Goal: Register for event/course

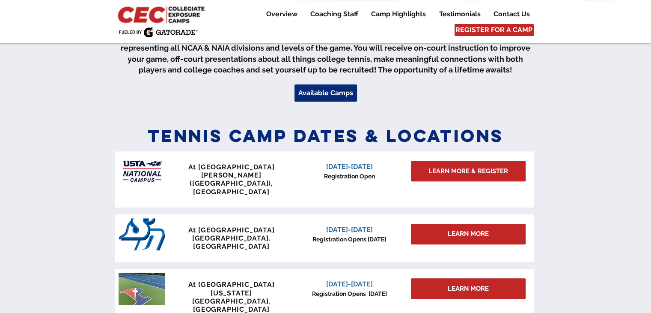
scroll to position [343, 0]
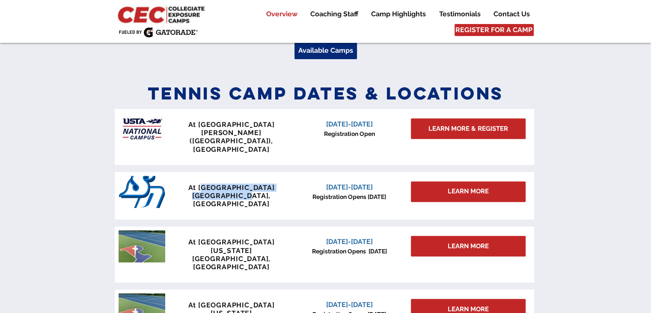
drag, startPoint x: 201, startPoint y: 172, endPoint x: 259, endPoint y: 177, distance: 58.1
click at [259, 183] on div "At University of San Diego San Diego, CA" at bounding box center [231, 195] width 127 height 25
drag, startPoint x: 185, startPoint y: 173, endPoint x: 268, endPoint y: 182, distance: 82.6
click at [268, 183] on div "At University of San Diego San Diego, CA" at bounding box center [231, 195] width 127 height 25
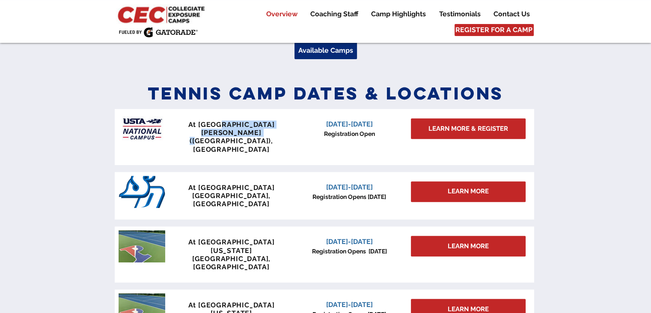
drag, startPoint x: 216, startPoint y: 125, endPoint x: 251, endPoint y: 137, distance: 37.4
click at [251, 137] on div "At USTA National Campus Lake Nona (Orlando), FL" at bounding box center [231, 136] width 127 height 33
drag, startPoint x: 205, startPoint y: 264, endPoint x: 252, endPoint y: 268, distance: 47.3
click at [252, 301] on span "At University of Pennsylvania" at bounding box center [231, 309] width 87 height 16
drag, startPoint x: 335, startPoint y: 264, endPoint x: 371, endPoint y: 273, distance: 37.1
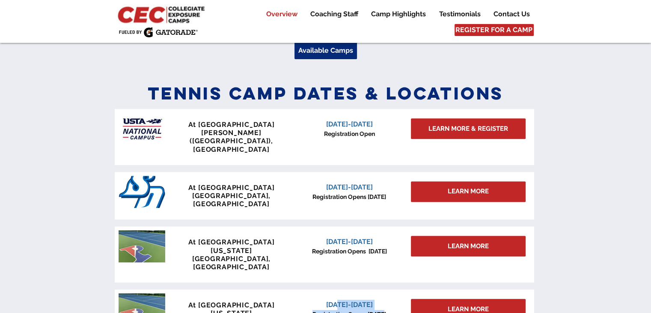
click at [371, 299] on div "June 26-28, 2026 Registration Opens January 1, 2026" at bounding box center [349, 308] width 109 height 19
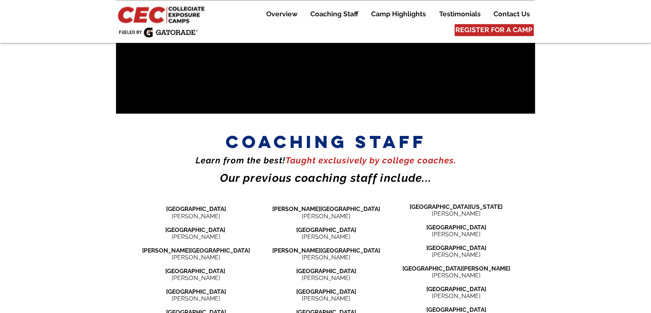
scroll to position [942, 0]
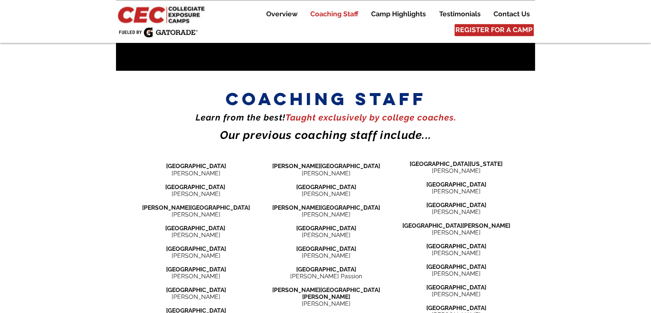
drag, startPoint x: 168, startPoint y: 256, endPoint x: 226, endPoint y: 258, distance: 57.4
click at [226, 307] on p "Cal Tech University" at bounding box center [196, 310] width 130 height 7
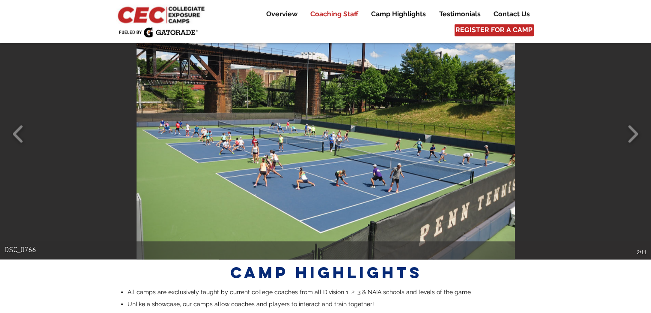
scroll to position [1585, 0]
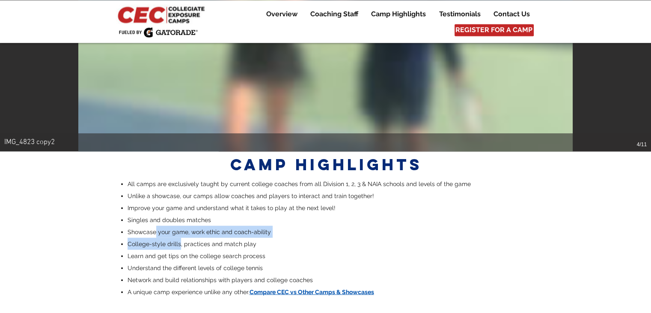
drag, startPoint x: 155, startPoint y: 165, endPoint x: 178, endPoint y: 179, distance: 26.7
click at [178, 179] on ul "All camps are exclusively taught by current college coaches from all Division 1…" at bounding box center [326, 237] width 413 height 120
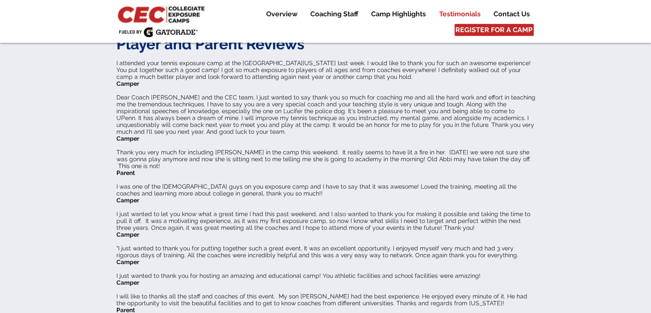
scroll to position [2270, 0]
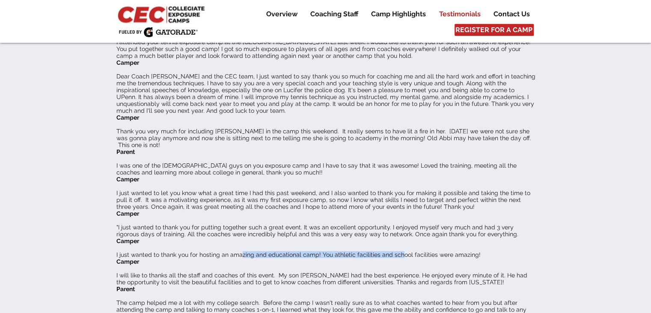
drag, startPoint x: 240, startPoint y: 173, endPoint x: 396, endPoint y: 173, distance: 155.5
click at [396, 251] on span "I just wanted to thank you for hosting an amazing and educational camp! You ath…" at bounding box center [299, 254] width 364 height 7
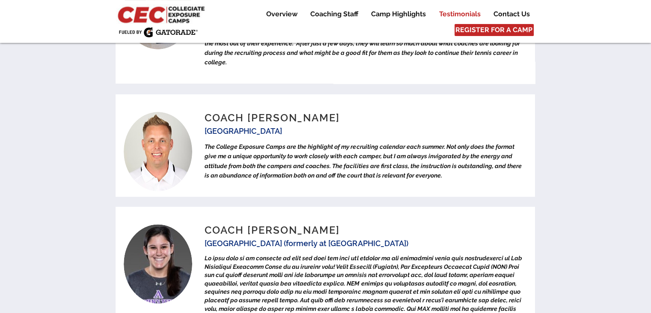
scroll to position [3512, 0]
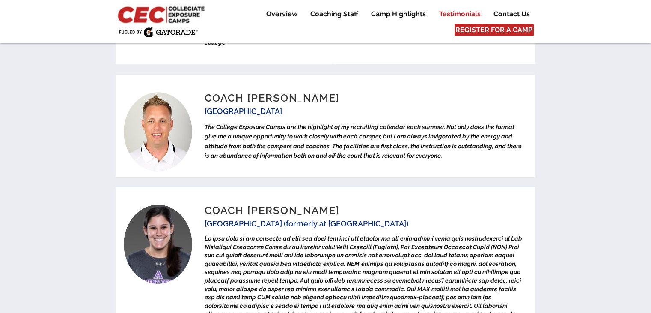
drag, startPoint x: 276, startPoint y: 143, endPoint x: 419, endPoint y: 142, distance: 142.6
click at [408, 219] on span "Cal Tech University (formerly at UC Irvine & Amherst College)" at bounding box center [306, 223] width 203 height 9
drag, startPoint x: 280, startPoint y: 162, endPoint x: 372, endPoint y: 159, distance: 91.7
click at [372, 235] on span at bounding box center [363, 314] width 317 height 158
drag, startPoint x: 257, startPoint y: 168, endPoint x: 329, endPoint y: 164, distance: 71.7
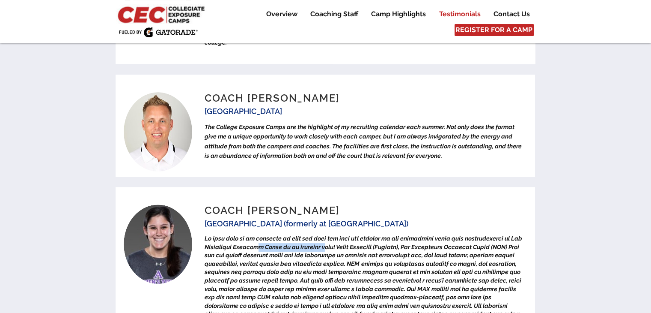
click at [329, 235] on span at bounding box center [363, 314] width 317 height 158
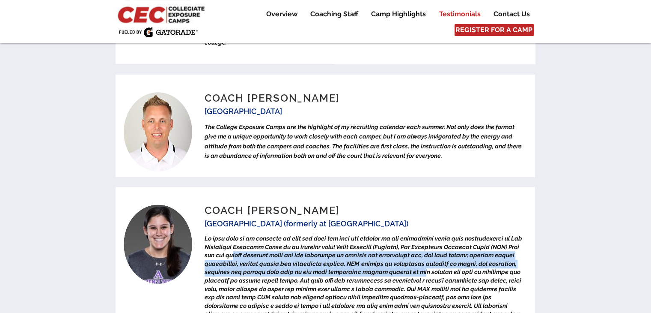
drag, startPoint x: 250, startPoint y: 178, endPoint x: 443, endPoint y: 189, distance: 193.5
click at [443, 234] on p at bounding box center [363, 313] width 317 height 159
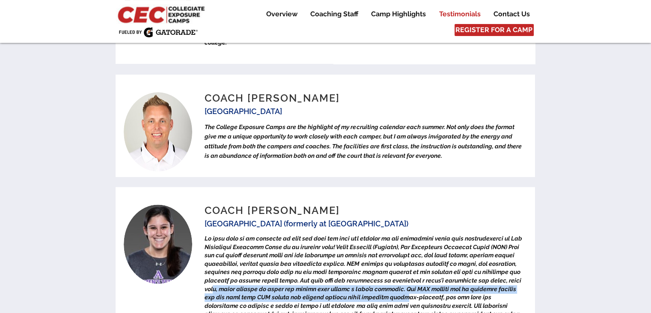
drag, startPoint x: 258, startPoint y: 214, endPoint x: 451, endPoint y: 218, distance: 193.2
click at [451, 234] on p at bounding box center [363, 313] width 317 height 159
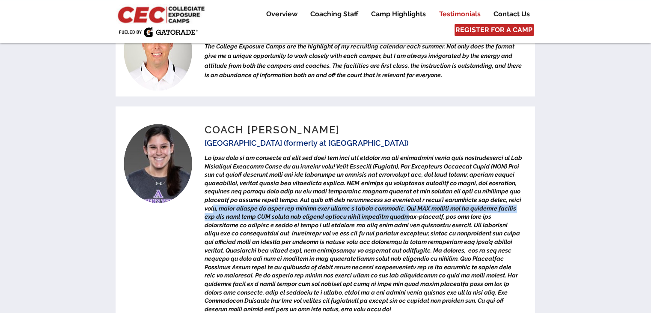
scroll to position [3598, 0]
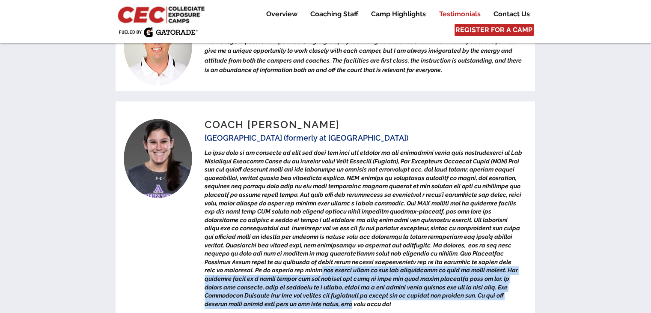
drag, startPoint x: 348, startPoint y: 217, endPoint x: 336, endPoint y: 192, distance: 27.6
click at [336, 192] on span at bounding box center [363, 228] width 317 height 158
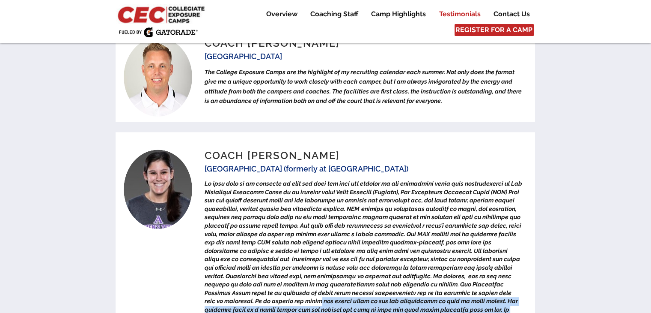
scroll to position [3555, 0]
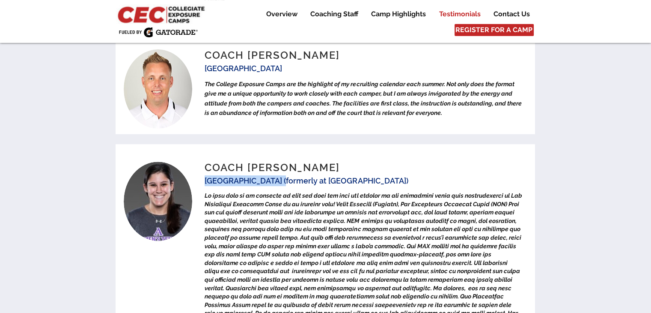
drag, startPoint x: 205, startPoint y: 100, endPoint x: 273, endPoint y: 100, distance: 68.1
click at [273, 176] on span "Cal Tech University (formerly at UC Irvine & Amherst College)" at bounding box center [306, 180] width 203 height 9
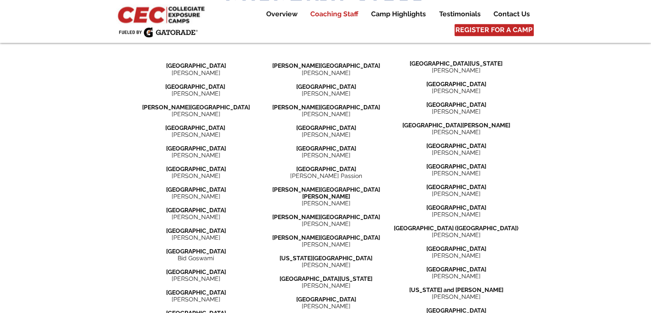
scroll to position [1028, 0]
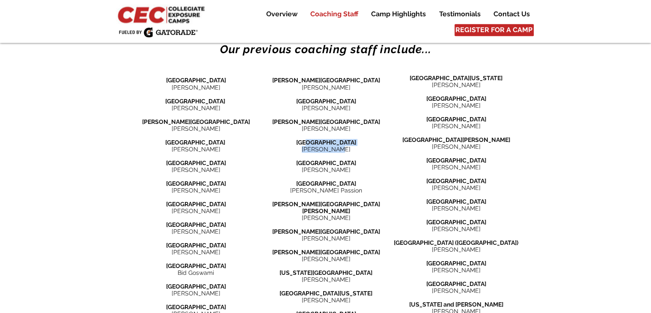
drag, startPoint x: 309, startPoint y: 90, endPoint x: 351, endPoint y: 94, distance: 42.2
click at [351, 94] on div "Endicott College Tony D'Angelo Fordham University Mike Sowter ​ Hamilton Colleg…" at bounding box center [326, 236] width 130 height 341
drag, startPoint x: 174, startPoint y: 171, endPoint x: 212, endPoint y: 177, distance: 38.6
click at [212, 177] on div "Amherst College Jackie Bagwell ​ Babson University Olivia Leavitt ​ Bates Colle…" at bounding box center [196, 242] width 130 height 353
click at [211, 228] on span "Jason Cohen" at bounding box center [196, 231] width 49 height 7
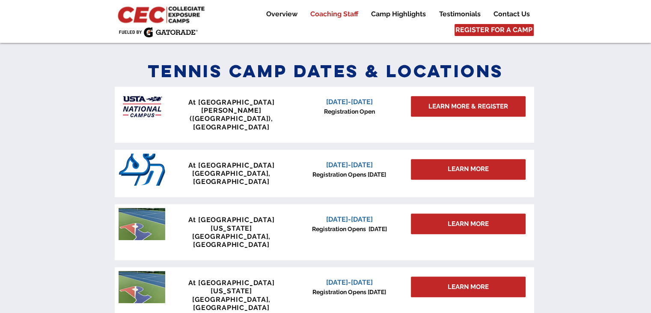
scroll to position [0, 0]
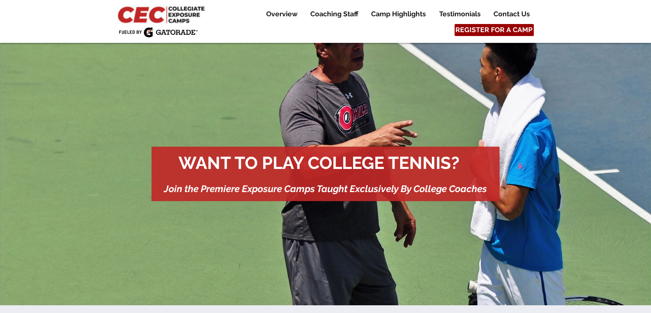
click at [497, 31] on span "REGISTER FOR A CAMP" at bounding box center [494, 29] width 77 height 9
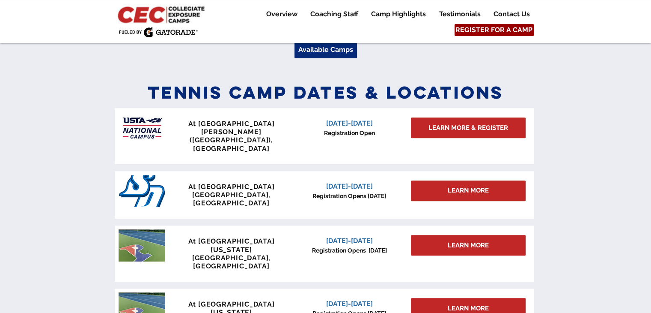
scroll to position [375, 0]
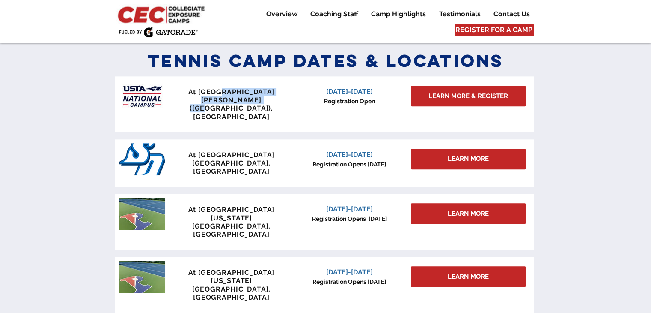
drag, startPoint x: 215, startPoint y: 93, endPoint x: 259, endPoint y: 104, distance: 45.0
click at [259, 104] on div "At USTA National Campus Lake Nona (Orlando), FL" at bounding box center [231, 104] width 127 height 33
drag, startPoint x: 387, startPoint y: 150, endPoint x: 334, endPoint y: 153, distance: 53.2
click at [334, 153] on div "At University of San Diego San Diego, CA January 3-4, 2026 Registration Opens S…" at bounding box center [325, 163] width 420 height 48
click at [340, 161] on span "Registration Opens Sept 15" at bounding box center [350, 164] width 74 height 7
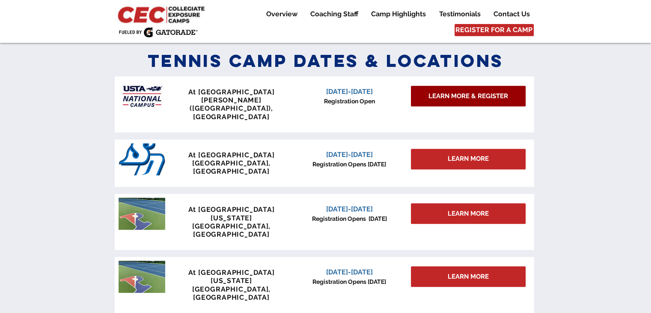
click at [464, 98] on span "LEARN MORE & REGISTER" at bounding box center [469, 96] width 80 height 9
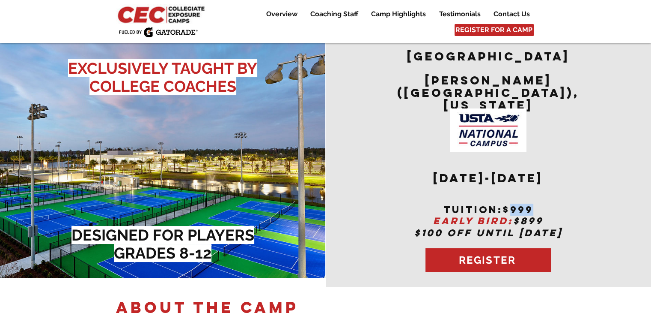
drag, startPoint x: 508, startPoint y: 196, endPoint x: 542, endPoint y: 198, distance: 34.4
click at [542, 204] on h2 "tuition:$999" at bounding box center [489, 209] width 210 height 10
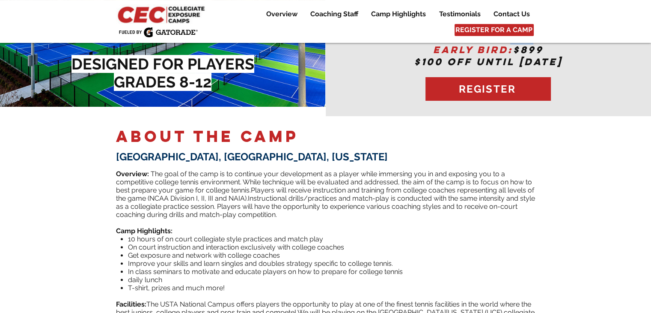
scroll to position [171, 0]
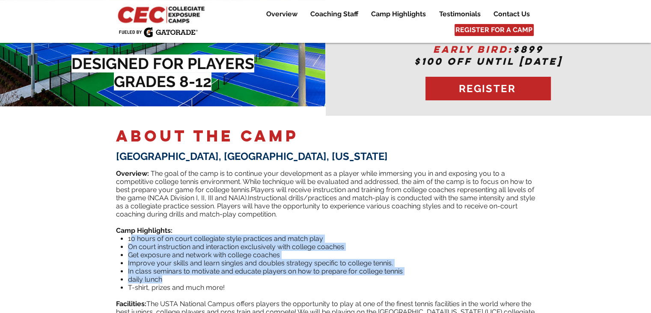
drag, startPoint x: 130, startPoint y: 231, endPoint x: 345, endPoint y: 268, distance: 218.6
click at [345, 269] on ul "10 hours of on court collegiate style practices and match play On court instruc…" at bounding box center [328, 262] width 416 height 57
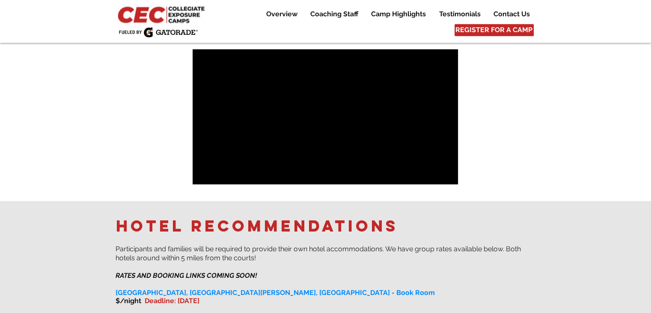
scroll to position [557, 0]
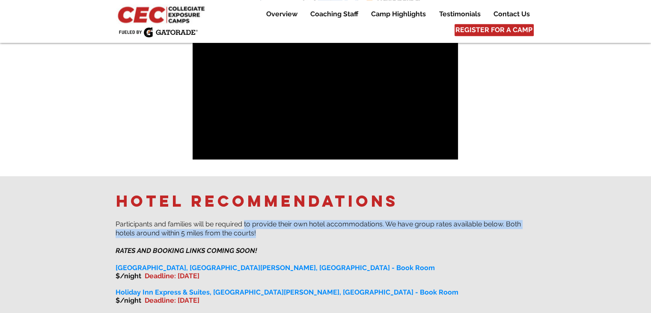
drag, startPoint x: 245, startPoint y: 219, endPoint x: 391, endPoint y: 229, distance: 146.8
click at [391, 229] on p "​​ ​ Participants and families will be required to provide their own hotel acco…" at bounding box center [326, 229] width 420 height 18
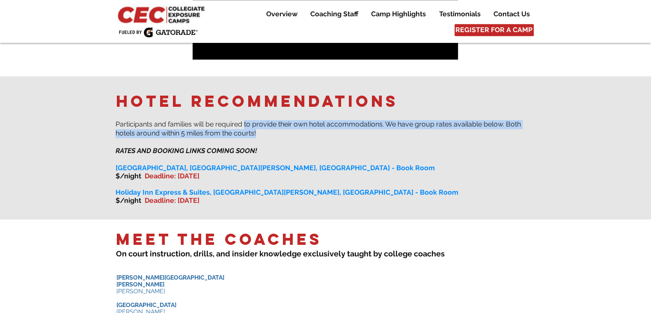
scroll to position [642, 0]
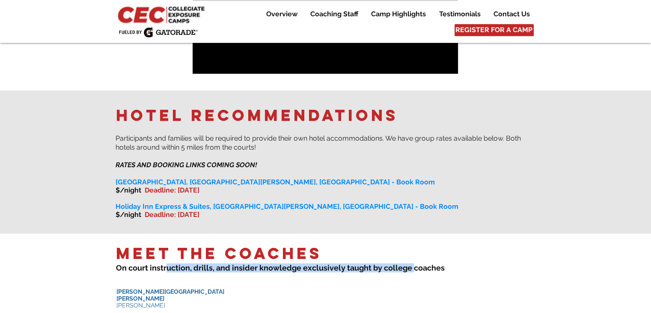
drag, startPoint x: 167, startPoint y: 264, endPoint x: 409, endPoint y: 263, distance: 242.0
click at [409, 263] on span "On court instruction, drills , and insider knowledge e xclusively taught by col…" at bounding box center [280, 267] width 329 height 9
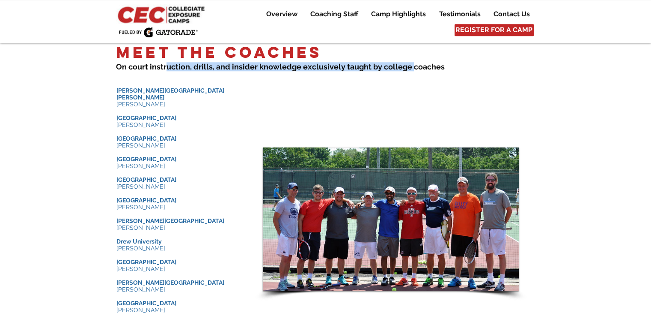
scroll to position [857, 0]
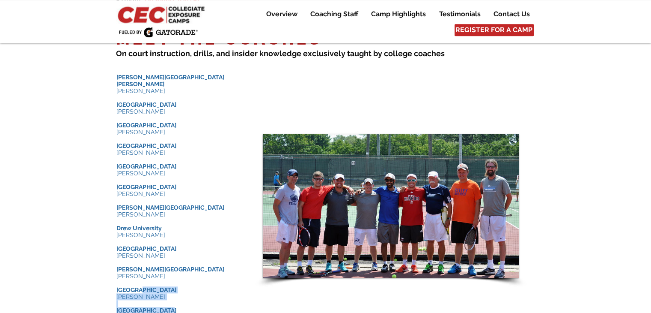
drag, startPoint x: 138, startPoint y: 280, endPoint x: 163, endPoint y: 301, distance: 32.5
click at [163, 301] on div "​ Johns Hopkins University Michael Hermann ​ University of Chicago Matt Brisott…" at bounding box center [181, 207] width 128 height 267
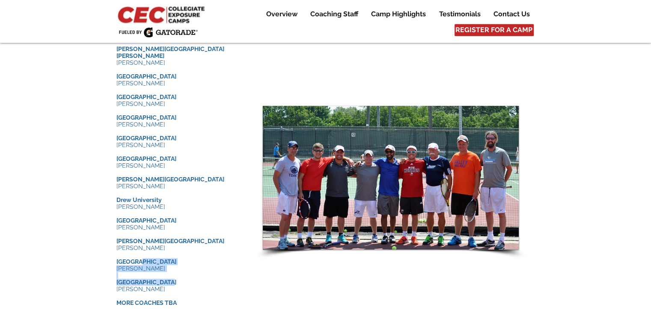
scroll to position [899, 0]
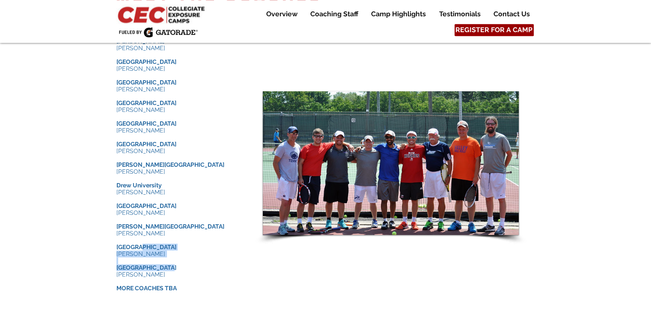
click at [497, 30] on span "REGISTER FOR A CAMP" at bounding box center [494, 29] width 77 height 9
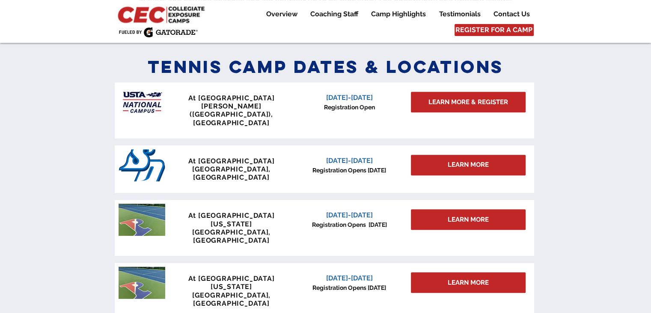
scroll to position [375, 0]
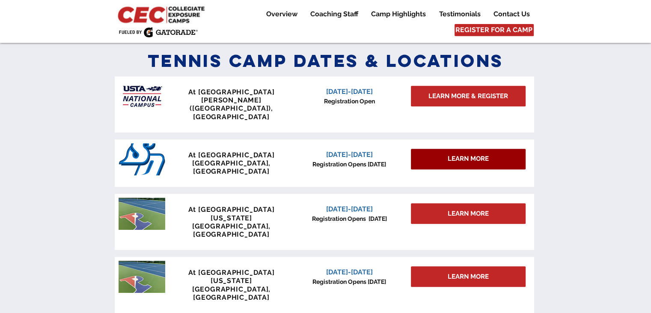
click at [478, 154] on span "LEARN MORE" at bounding box center [468, 158] width 41 height 9
click at [452, 154] on span "LEARN MORE" at bounding box center [468, 158] width 41 height 9
click at [473, 154] on span "LEARN MORE" at bounding box center [468, 158] width 41 height 9
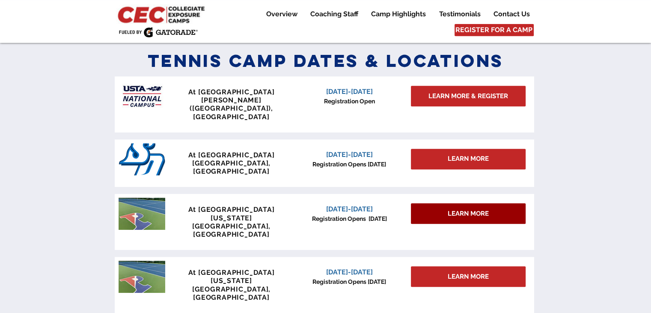
click at [469, 209] on span "LEARN MORE" at bounding box center [468, 213] width 41 height 9
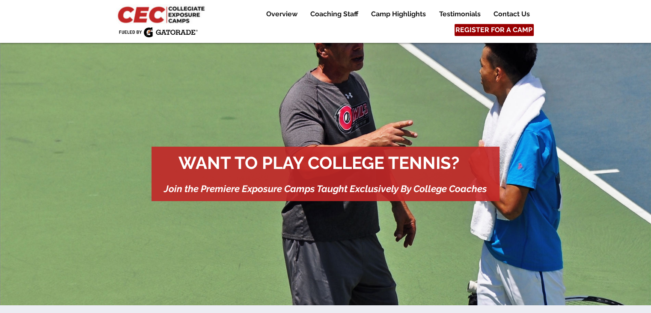
click at [510, 31] on span "REGISTER FOR A CAMP" at bounding box center [494, 29] width 77 height 9
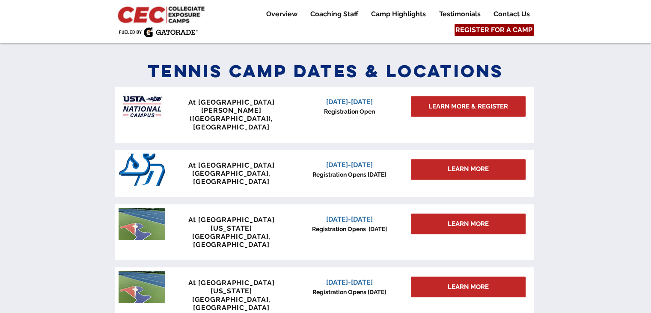
scroll to position [375, 0]
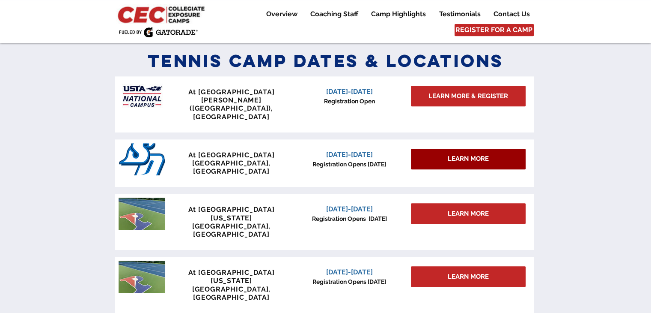
click at [473, 154] on span "LEARN MORE" at bounding box center [468, 158] width 41 height 9
click at [476, 154] on span "LEARN MORE" at bounding box center [468, 158] width 41 height 9
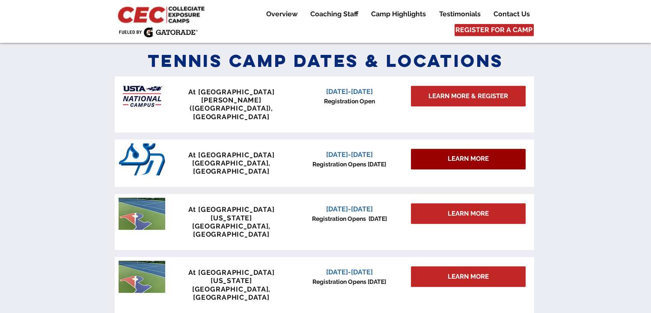
click at [468, 154] on span "LEARN MORE" at bounding box center [468, 158] width 41 height 9
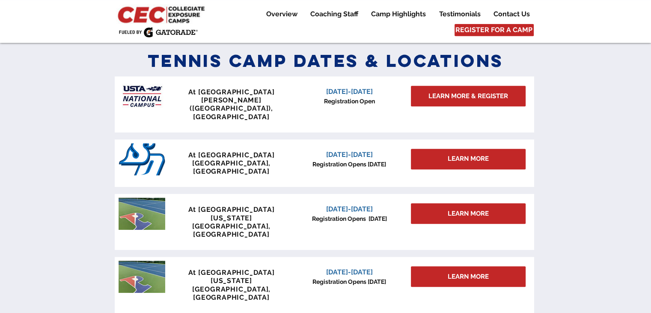
click at [354, 150] on span "[DATE]-[DATE]" at bounding box center [349, 154] width 47 height 8
click at [213, 151] on span "At [GEOGRAPHIC_DATA]" at bounding box center [231, 155] width 87 height 8
click at [188, 151] on span "At [GEOGRAPHIC_DATA]" at bounding box center [231, 155] width 87 height 8
drag, startPoint x: 195, startPoint y: 139, endPoint x: 285, endPoint y: 138, distance: 90.0
click at [285, 151] on p "At University of San Diego" at bounding box center [231, 155] width 127 height 8
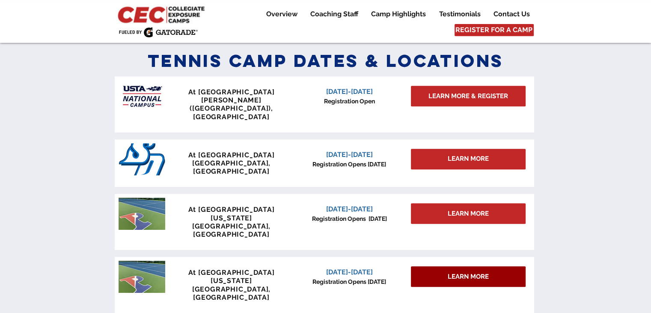
click at [480, 272] on span "LEARN MORE" at bounding box center [468, 276] width 41 height 9
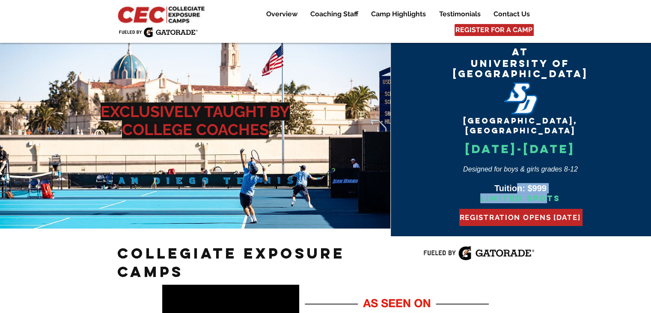
drag, startPoint x: 514, startPoint y: 178, endPoint x: 547, endPoint y: 185, distance: 33.4
click at [547, 185] on div "At University of [GEOGRAPHIC_DATA] [GEOGRAPHIC_DATA], [GEOGRAPHIC_DATA] [DATE]-…" at bounding box center [520, 124] width 165 height 157
click at [547, 193] on span "Limited Spots" at bounding box center [521, 198] width 80 height 10
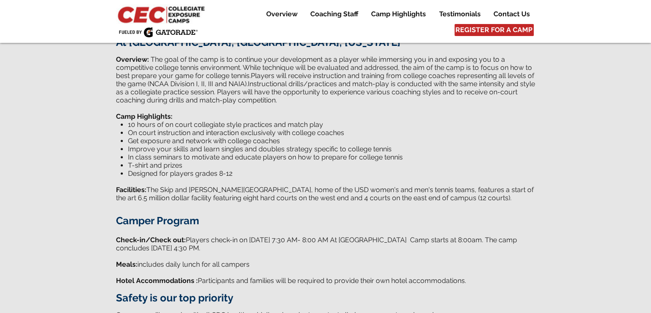
scroll to position [385, 0]
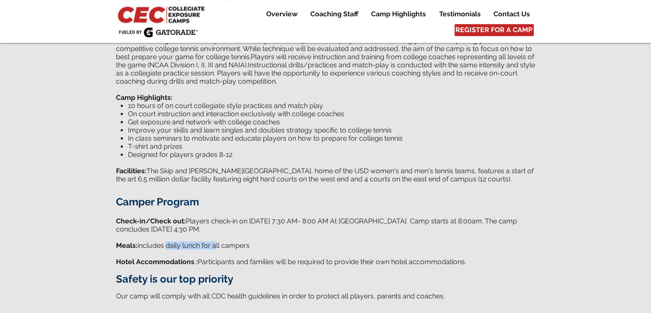
drag, startPoint x: 166, startPoint y: 221, endPoint x: 223, endPoint y: 221, distance: 56.5
click at [221, 241] on span "includes daily lunch for all campers" at bounding box center [193, 245] width 112 height 8
drag, startPoint x: 255, startPoint y: 236, endPoint x: 422, endPoint y: 229, distance: 167.6
click at [422, 229] on div "about the camp ​ At University of San Diego, San Diego, California Overview: ​ …" at bounding box center [326, 145] width 420 height 321
drag, startPoint x: 428, startPoint y: 238, endPoint x: 323, endPoint y: 237, distance: 105.4
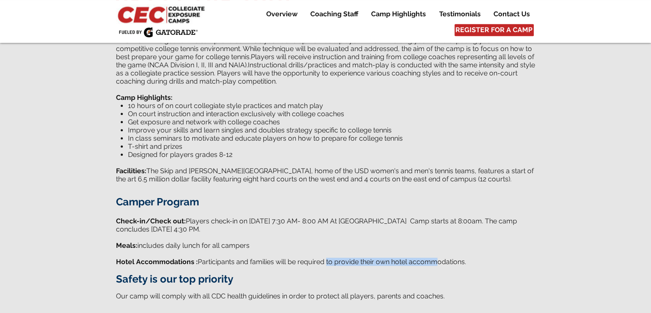
click at [323, 257] on span "Hotel Accommodations : Participants and families will be required to provide th…" at bounding box center [291, 261] width 350 height 8
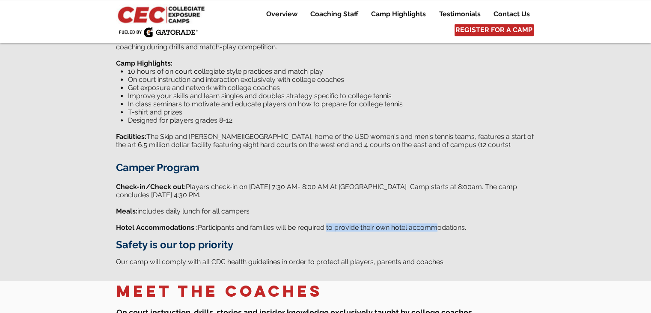
scroll to position [471, 0]
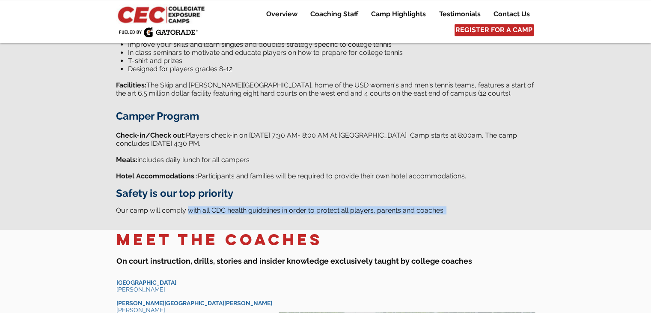
drag, startPoint x: 185, startPoint y: 183, endPoint x: 387, endPoint y: 189, distance: 201.4
click at [387, 189] on div "about the camp ​ At University of San Diego, San Diego, California Overview: ​ …" at bounding box center [326, 60] width 420 height 321
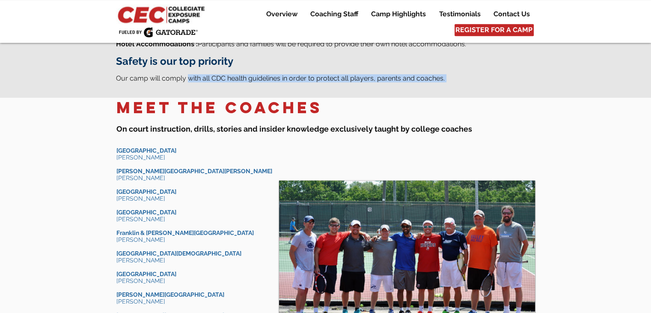
scroll to position [600, 0]
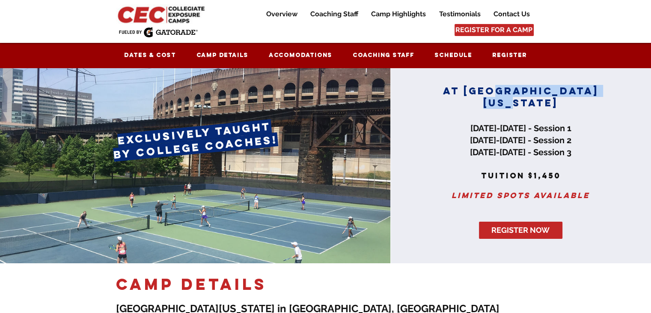
drag, startPoint x: 510, startPoint y: 87, endPoint x: 531, endPoint y: 107, distance: 28.8
click at [531, 107] on span "AT [GEOGRAPHIC_DATA][US_STATE]" at bounding box center [521, 97] width 156 height 24
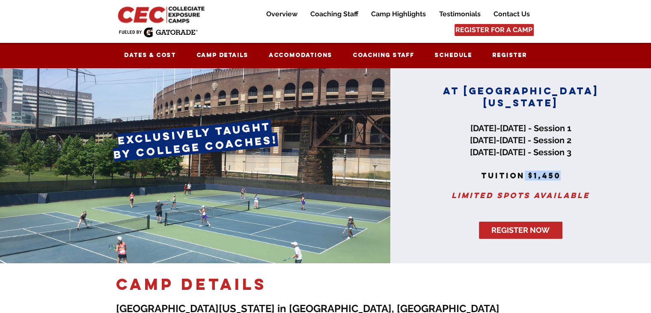
drag, startPoint x: 521, startPoint y: 177, endPoint x: 564, endPoint y: 177, distance: 42.8
click at [564, 177] on h2 "tuition $1,450 Limited spots available" at bounding box center [521, 185] width 168 height 30
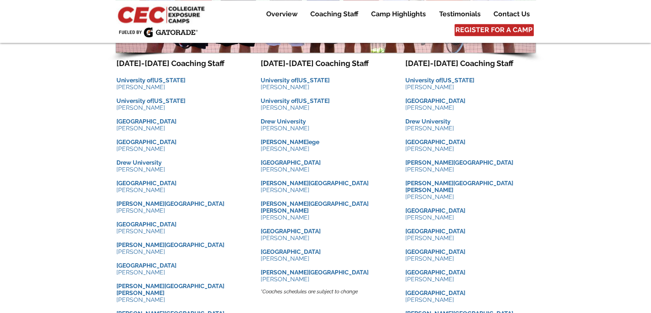
scroll to position [899, 0]
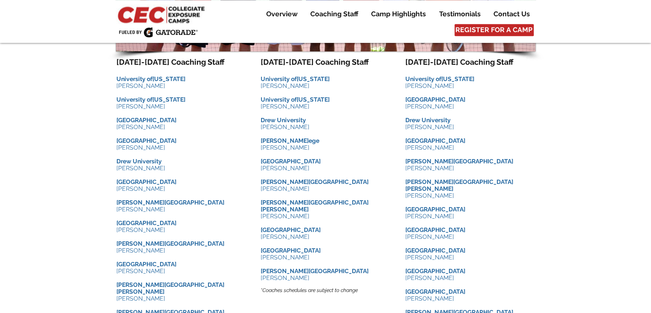
drag, startPoint x: 134, startPoint y: 81, endPoint x: 444, endPoint y: 88, distance: 309.3
click at [444, 88] on div "Meet the Coaches ​ Learn from the best! On court instruction and training e xcl…" at bounding box center [325, 181] width 651 height 648
click at [480, 102] on p "[GEOGRAPHIC_DATA]" at bounding box center [471, 99] width 130 height 7
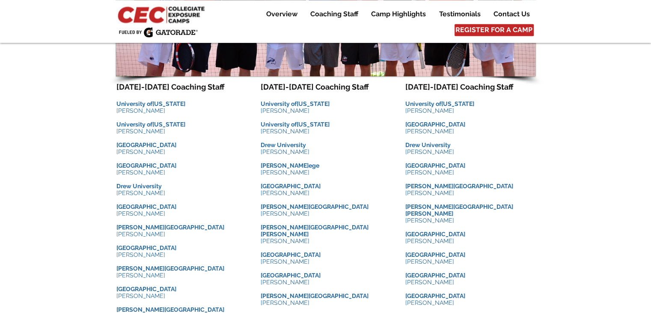
scroll to position [857, 0]
